Goal: Task Accomplishment & Management: Use online tool/utility

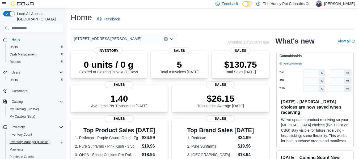
click at [42, 140] on span "Inventory Manager (Classic)" at bounding box center [30, 142] width 40 height 4
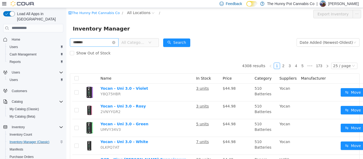
type input "*******"
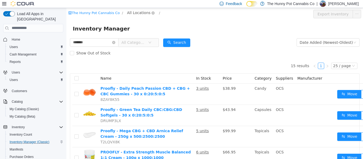
click at [127, 10] on span "All Locations" at bounding box center [138, 13] width 23 height 6
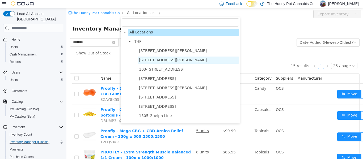
click at [149, 58] on span "[STREET_ADDRESS][PERSON_NAME]" at bounding box center [173, 60] width 68 height 4
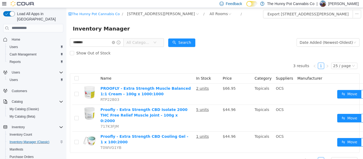
scroll to position [7, 0]
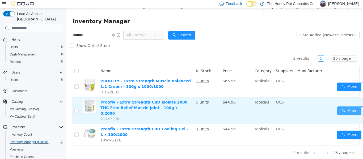
click at [345, 107] on button "Move" at bounding box center [350, 110] width 24 height 9
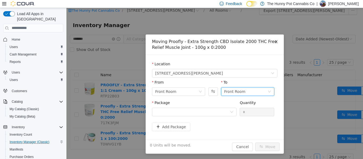
click at [226, 91] on div "Front Room" at bounding box center [234, 92] width 21 height 8
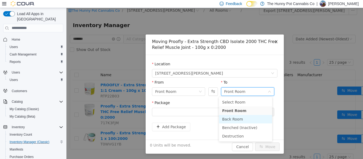
click at [228, 116] on li "Back Room" at bounding box center [245, 119] width 53 height 9
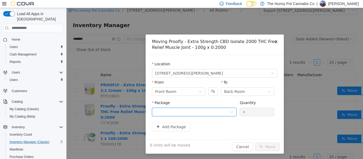
click at [208, 111] on div at bounding box center [192, 112] width 75 height 8
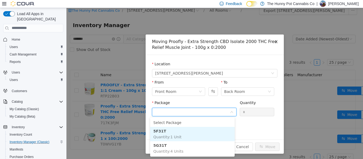
click at [193, 135] on li "5F31T Quantity : 1 Unit" at bounding box center [192, 134] width 85 height 14
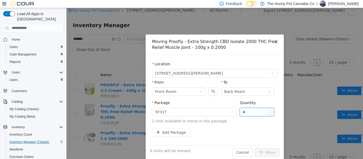
click at [244, 114] on input "*" at bounding box center [257, 112] width 34 height 8
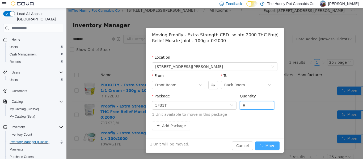
type input "*"
click at [260, 142] on button "Move" at bounding box center [267, 145] width 24 height 9
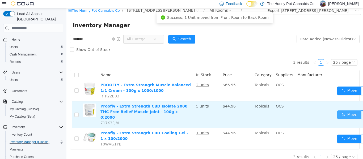
click at [344, 110] on button "Move" at bounding box center [350, 114] width 24 height 9
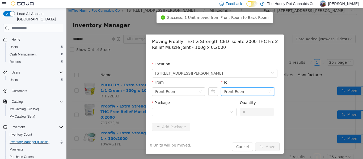
click at [252, 95] on div "Front Room" at bounding box center [245, 92] width 43 height 8
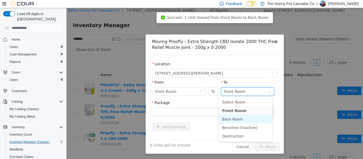
click at [243, 118] on li "Back Room" at bounding box center [245, 119] width 53 height 9
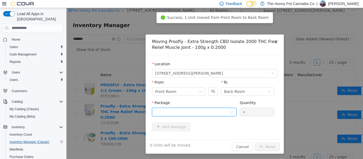
click at [203, 113] on div at bounding box center [192, 112] width 75 height 8
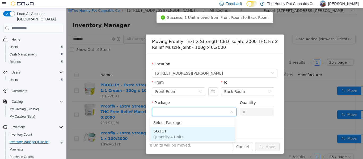
click at [187, 132] on li "5G31T Quantity : 4 Units" at bounding box center [192, 134] width 85 height 14
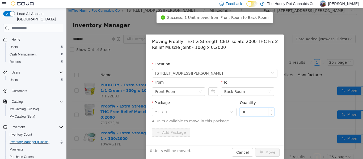
click at [246, 114] on input "*" at bounding box center [257, 112] width 34 height 8
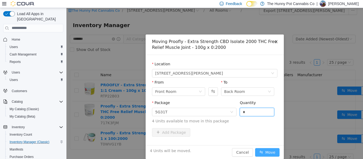
type input "*"
click at [260, 151] on button "Move" at bounding box center [267, 152] width 24 height 9
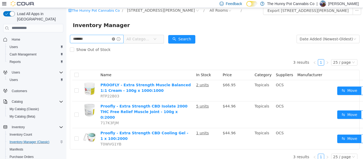
click at [115, 37] on icon "icon: close-circle" at bounding box center [113, 38] width 3 height 3
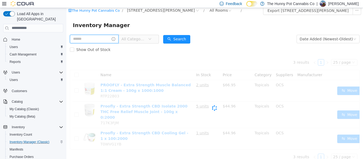
click at [119, 37] on span at bounding box center [94, 39] width 49 height 9
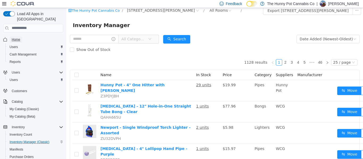
click at [18, 38] on span "Home" at bounding box center [16, 40] width 9 height 4
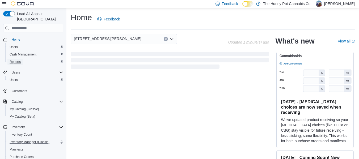
click at [14, 60] on span "Reports" at bounding box center [15, 62] width 11 height 4
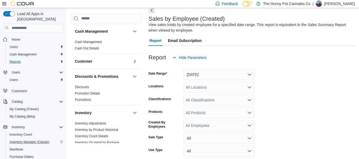
scroll to position [27, 0]
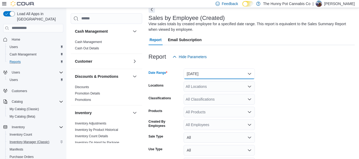
click at [196, 72] on button "[DATE]" at bounding box center [219, 74] width 71 height 11
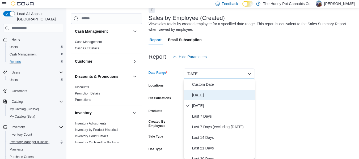
click at [195, 92] on span "[DATE]" at bounding box center [222, 95] width 61 height 6
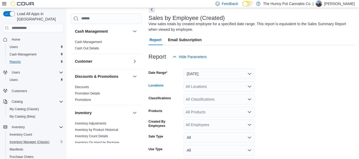
click at [205, 85] on div "All Locations" at bounding box center [219, 86] width 71 height 11
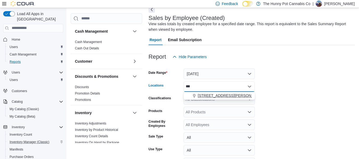
type input "***"
click at [216, 96] on span "[STREET_ADDRESS][PERSON_NAME]" at bounding box center [232, 95] width 68 height 5
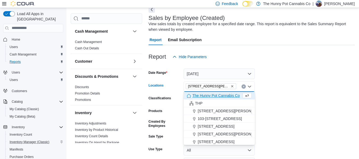
click at [308, 84] on form "Date Range [DATE] Locations [STREET_ADDRESS][PERSON_NAME] Selected. [STREET_ADD…" at bounding box center [252, 122] width 206 height 121
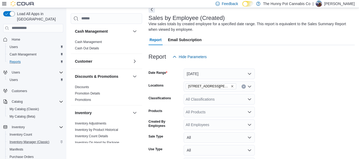
scroll to position [62, 0]
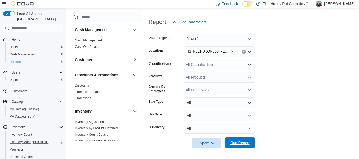
click at [243, 143] on span "Run Report" at bounding box center [240, 142] width 19 height 5
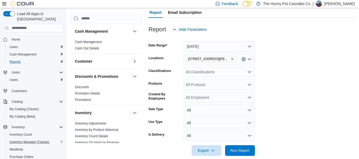
scroll to position [52, 0]
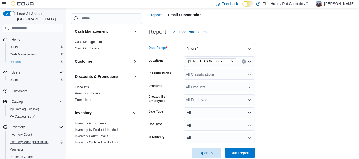
click at [233, 51] on button "[DATE]" at bounding box center [219, 49] width 71 height 11
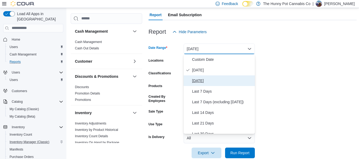
click at [198, 77] on button "[DATE]" at bounding box center [219, 81] width 71 height 11
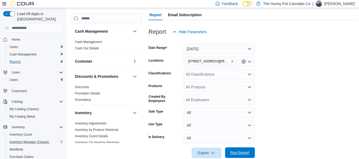
click at [243, 149] on span "Run Report" at bounding box center [239, 153] width 23 height 11
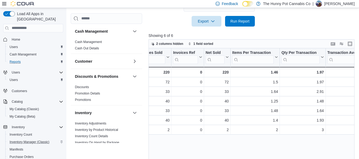
scroll to position [0, 85]
